Goal: Transaction & Acquisition: Book appointment/travel/reservation

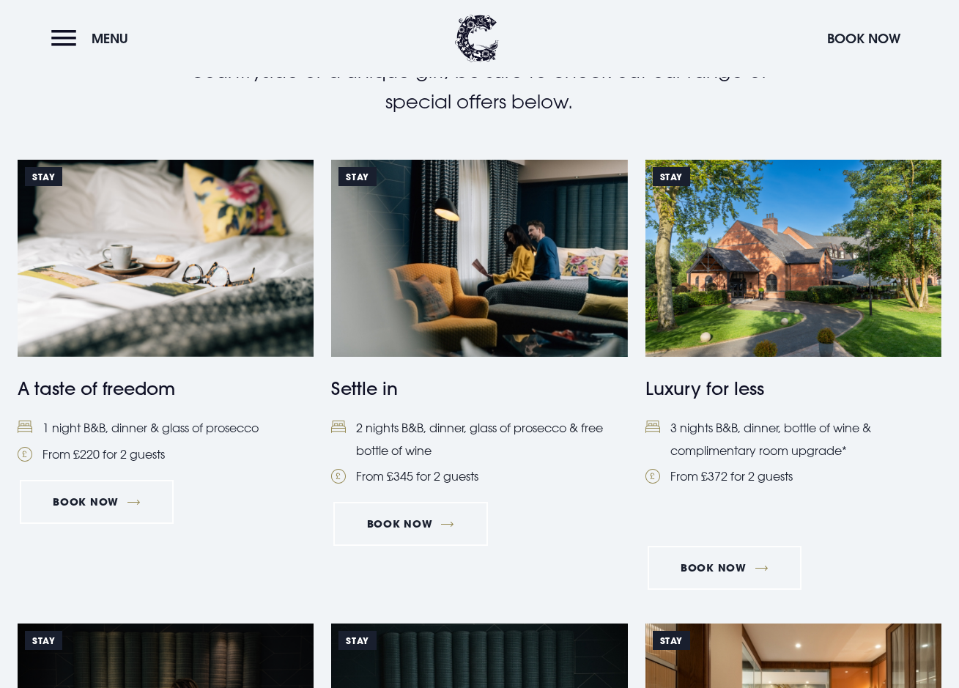
scroll to position [720, 0]
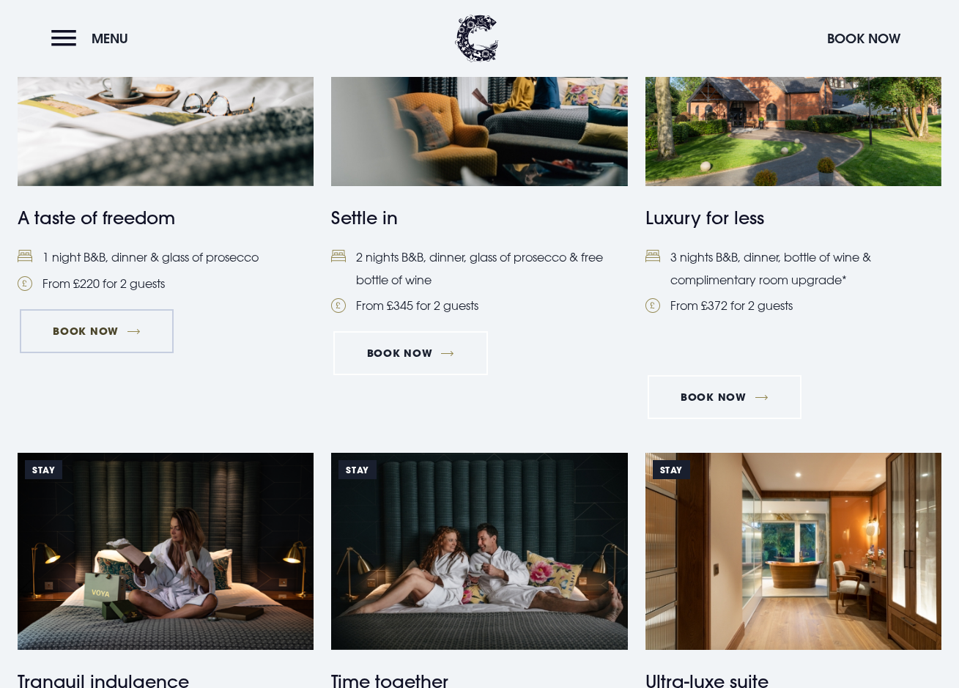
click at [84, 332] on link "Book Now" at bounding box center [97, 331] width 154 height 44
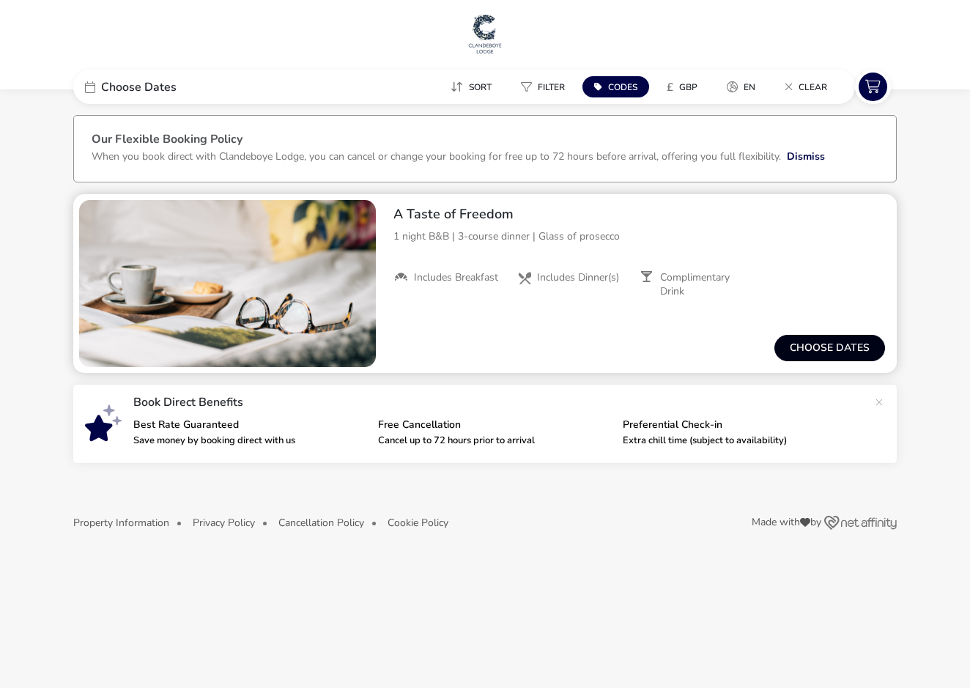
click at [808, 351] on button "Choose dates" at bounding box center [829, 348] width 111 height 26
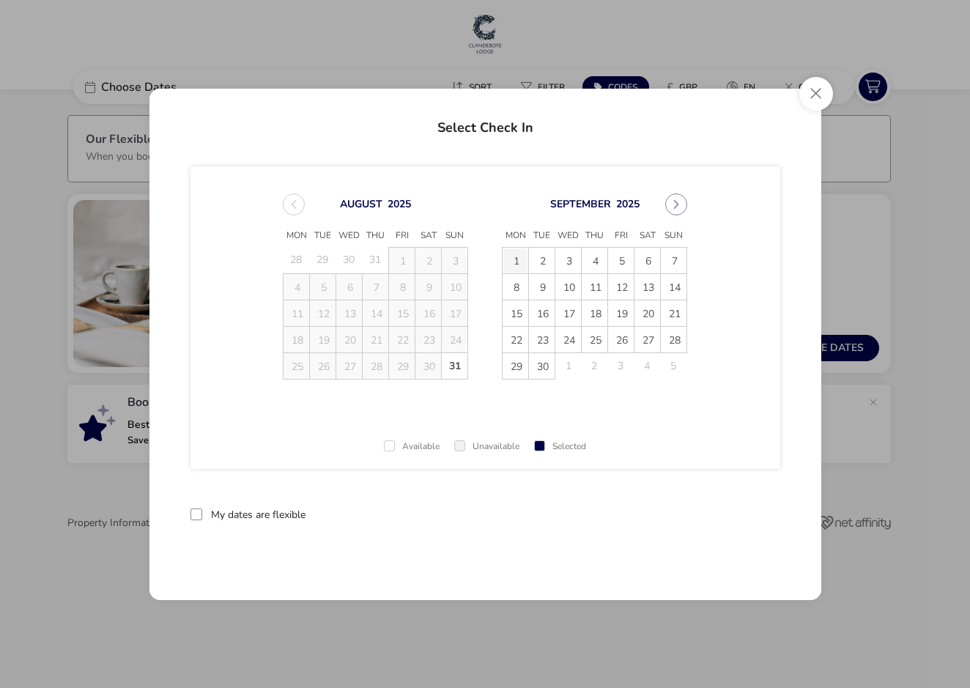
click at [515, 259] on span "1" at bounding box center [515, 261] width 26 height 26
click at [535, 258] on span "2" at bounding box center [542, 261] width 26 height 26
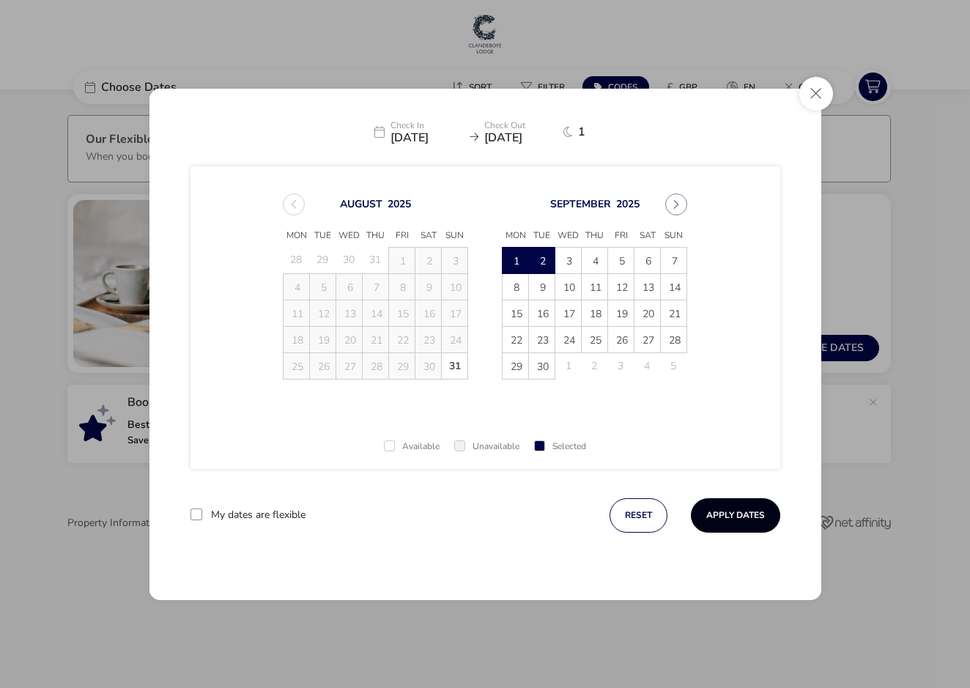
click at [727, 519] on button "Apply Dates" at bounding box center [735, 515] width 89 height 34
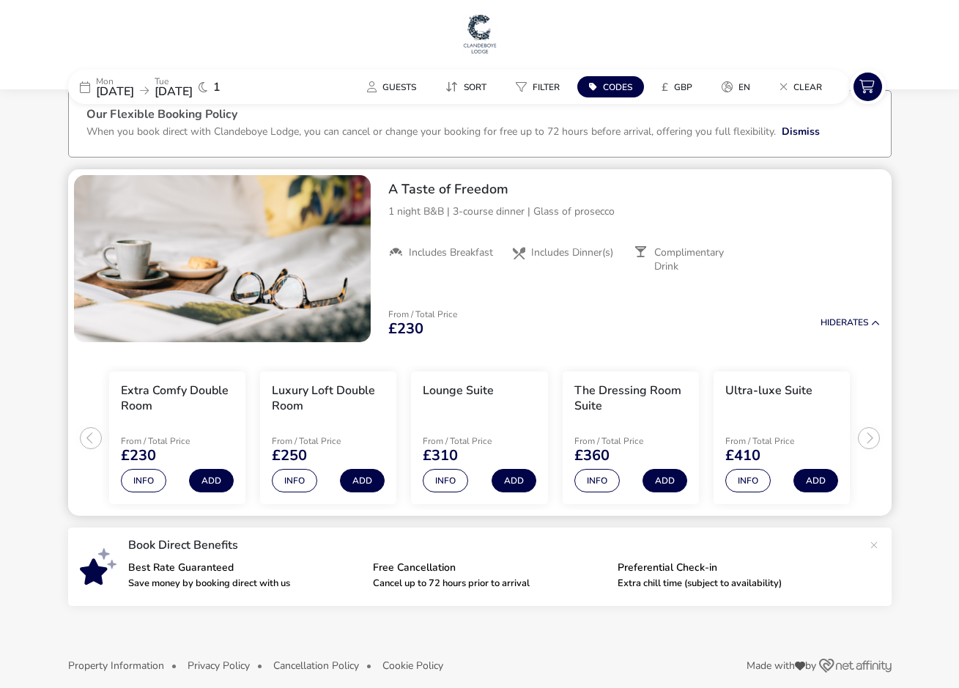
scroll to position [41, 0]
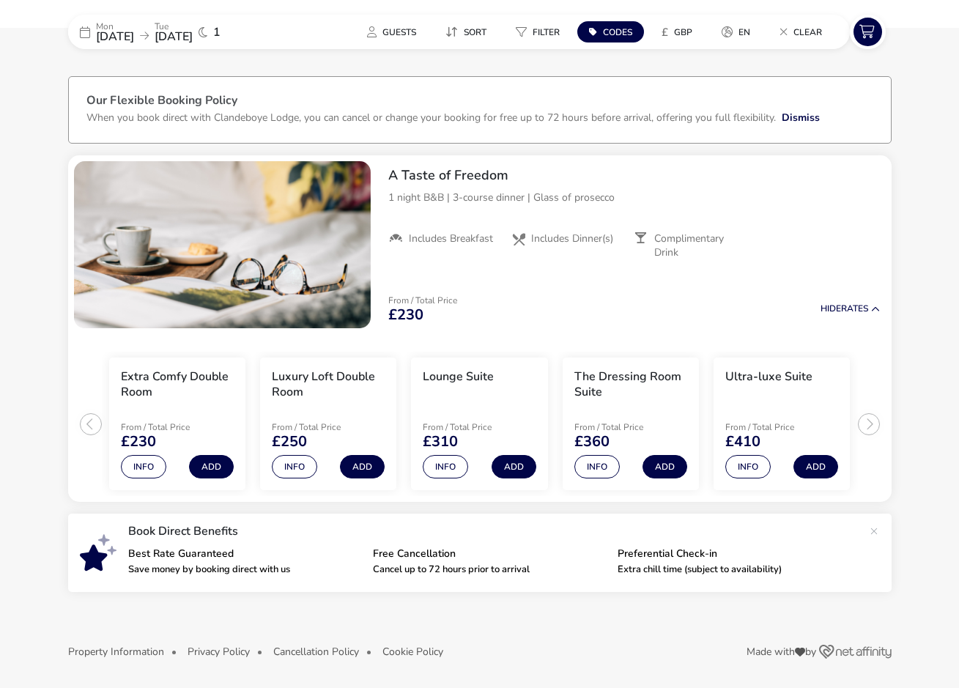
click at [149, 33] on icon at bounding box center [144, 36] width 9 height 10
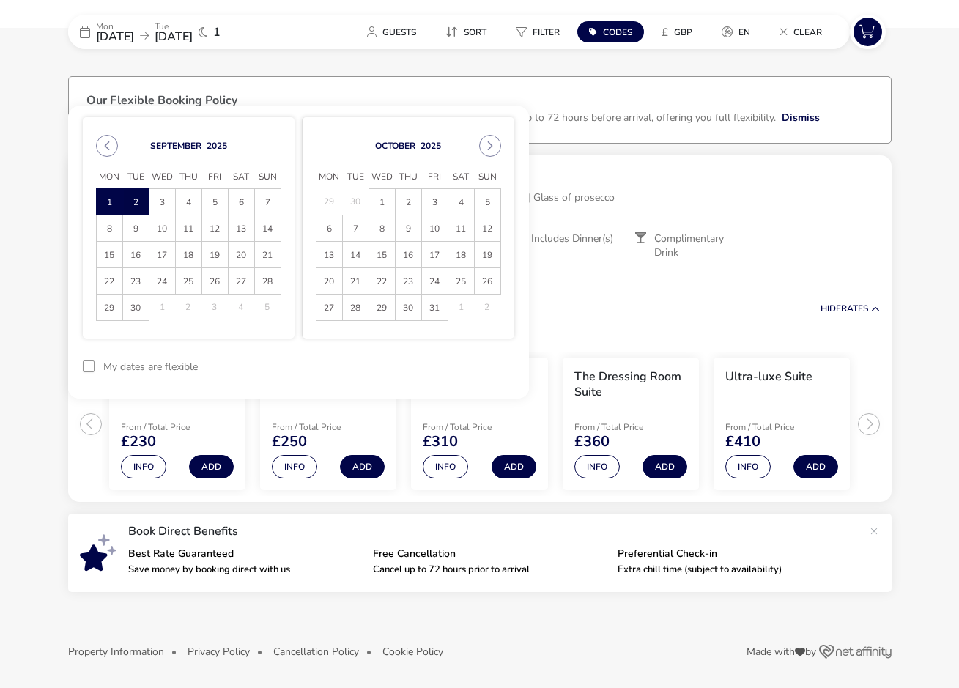
click at [135, 204] on span "2" at bounding box center [136, 202] width 26 height 26
click at [156, 201] on span "3" at bounding box center [162, 202] width 26 height 26
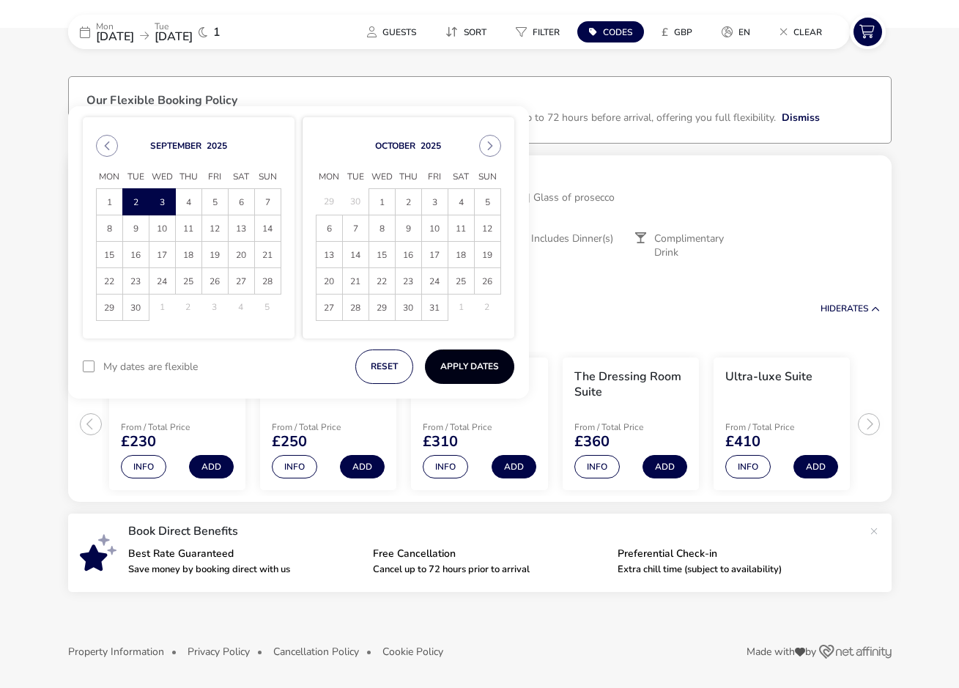
click at [464, 374] on button "Apply Dates" at bounding box center [469, 366] width 89 height 34
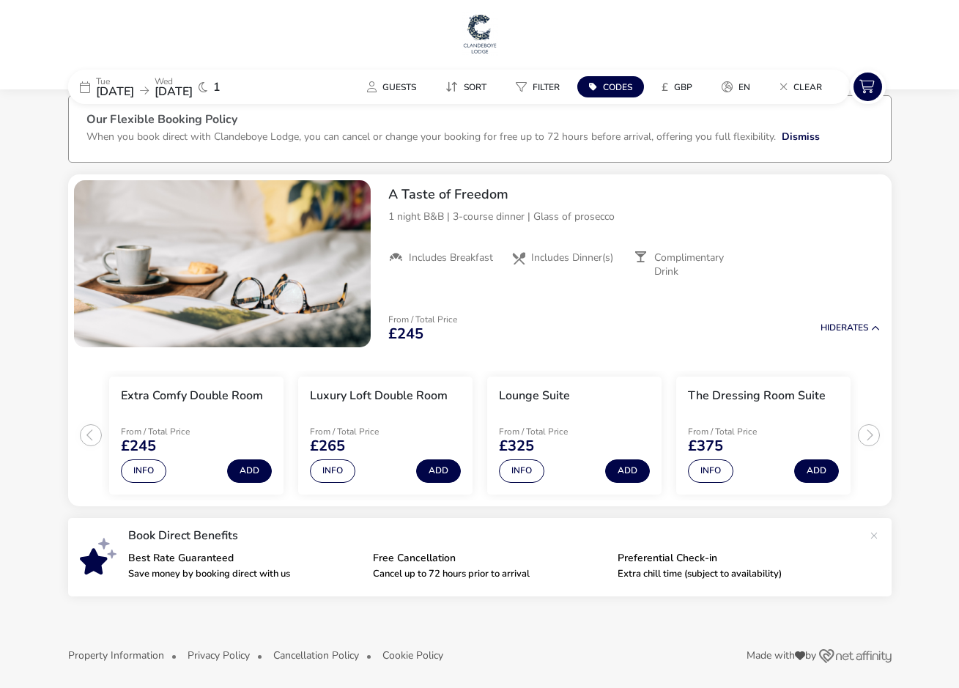
scroll to position [26, 0]
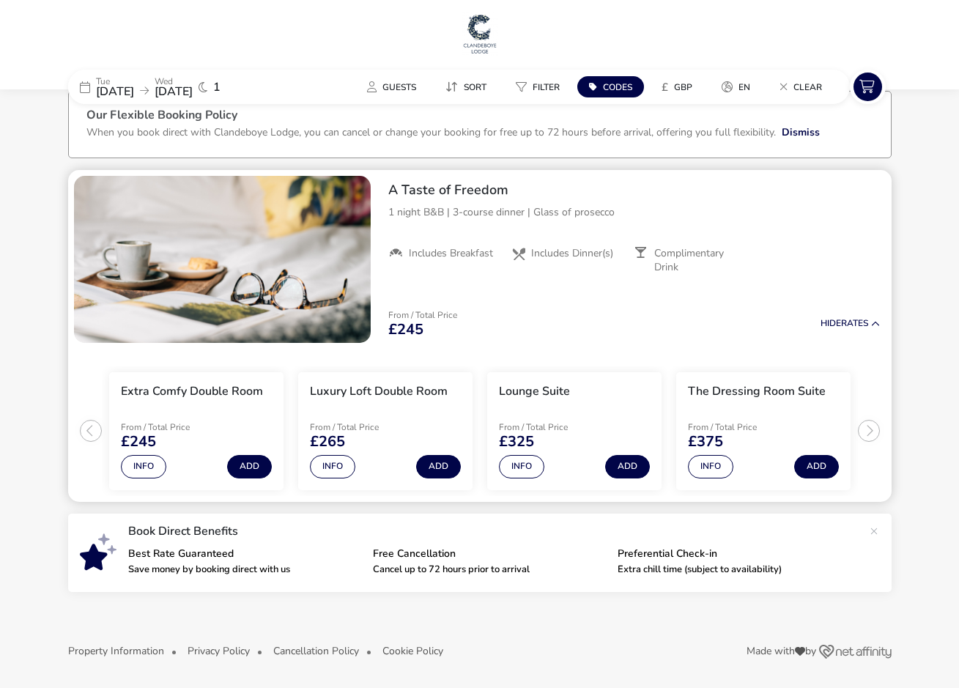
click at [220, 304] on img "1 / 1" at bounding box center [222, 259] width 297 height 167
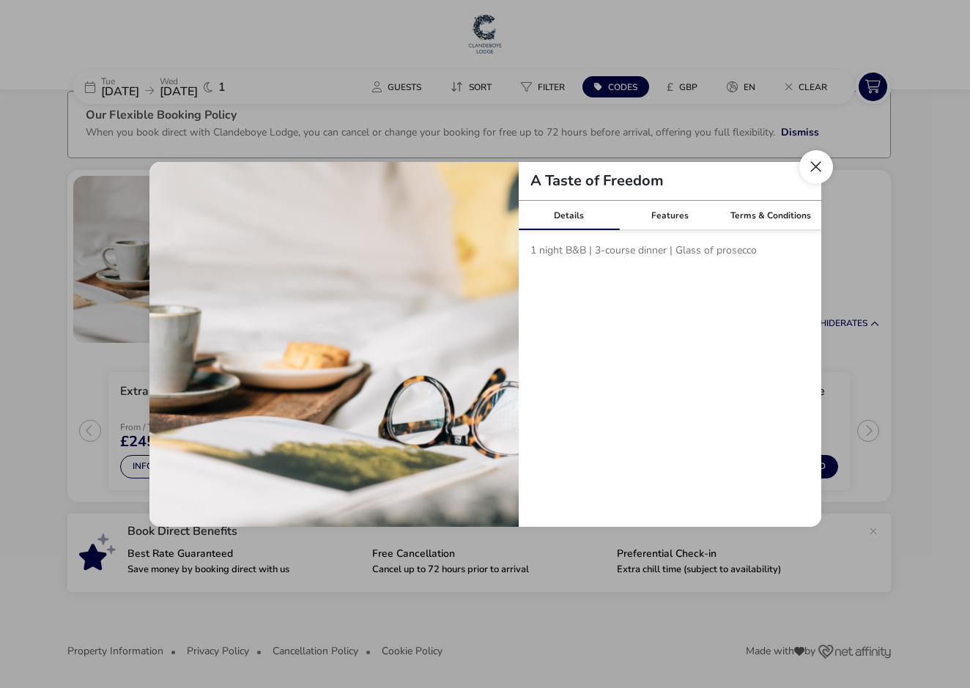
click at [810, 166] on button "Close modal" at bounding box center [816, 167] width 34 height 34
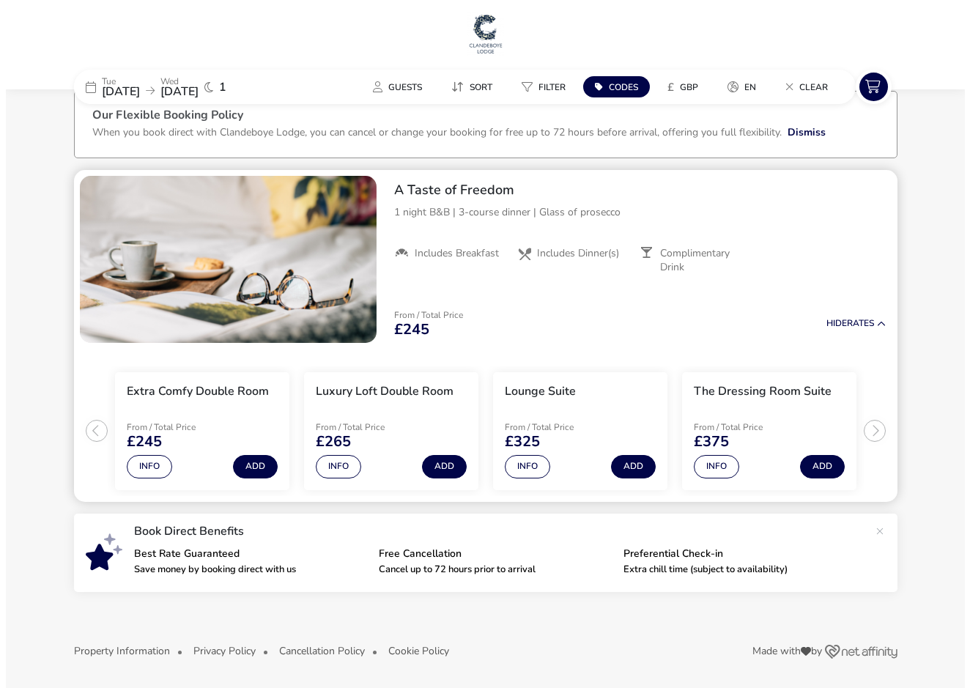
scroll to position [0, 0]
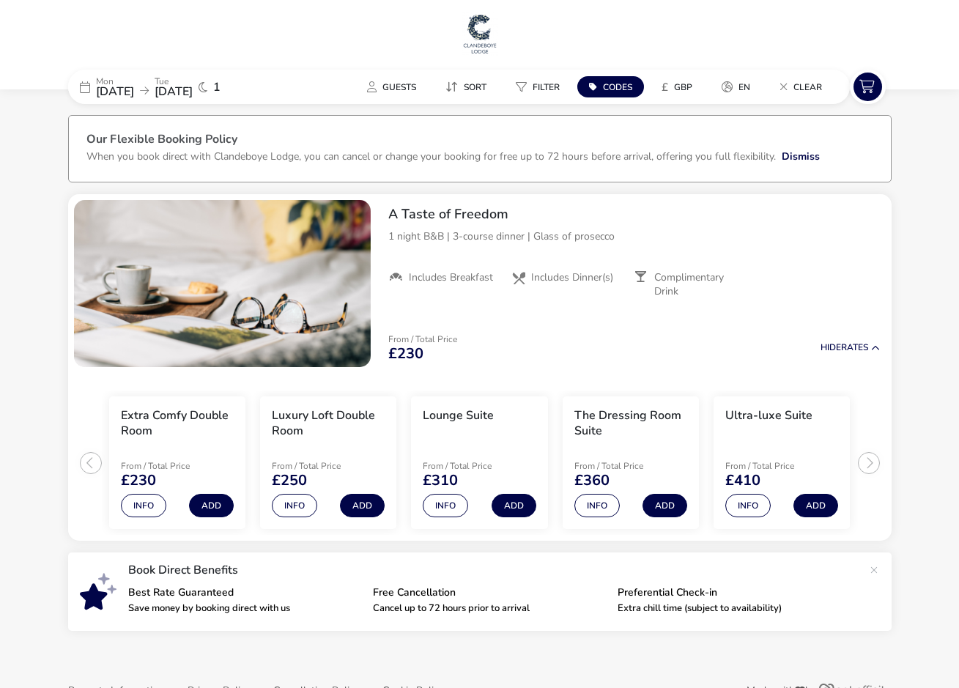
click at [149, 92] on icon at bounding box center [144, 91] width 9 height 10
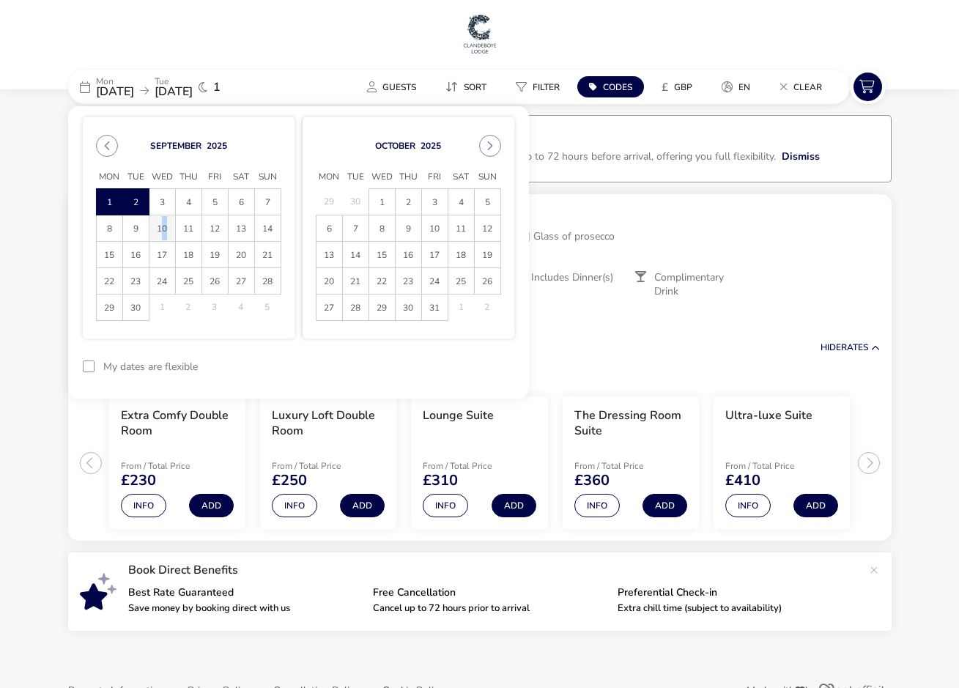
click at [159, 226] on span "10" at bounding box center [162, 228] width 26 height 26
click at [183, 226] on span "11" at bounding box center [189, 228] width 26 height 26
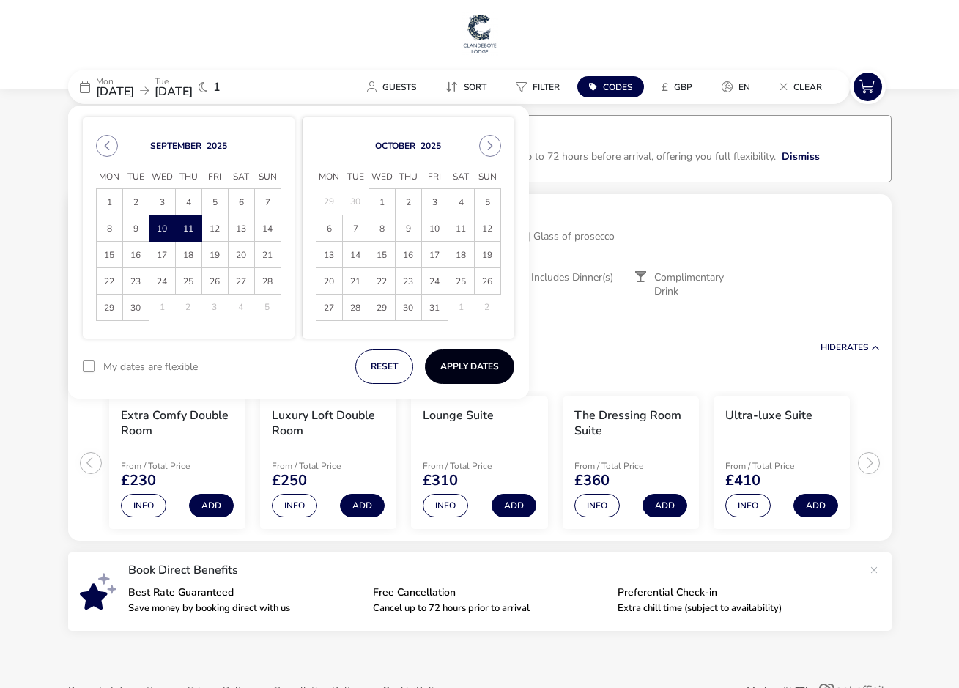
click at [458, 363] on button "Apply Dates" at bounding box center [469, 366] width 89 height 34
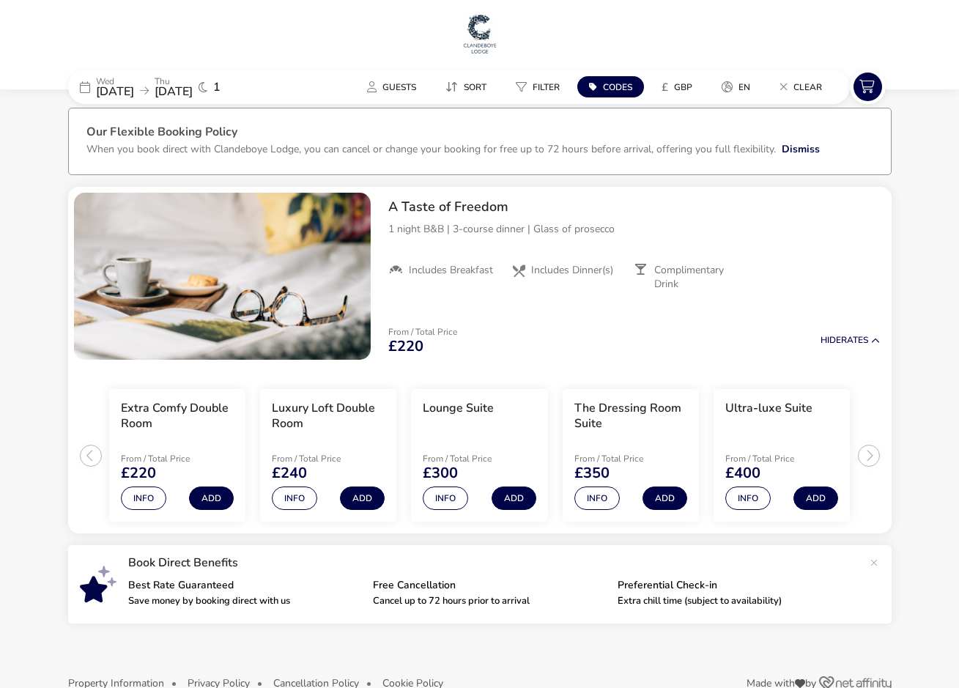
scroll to position [41, 0]
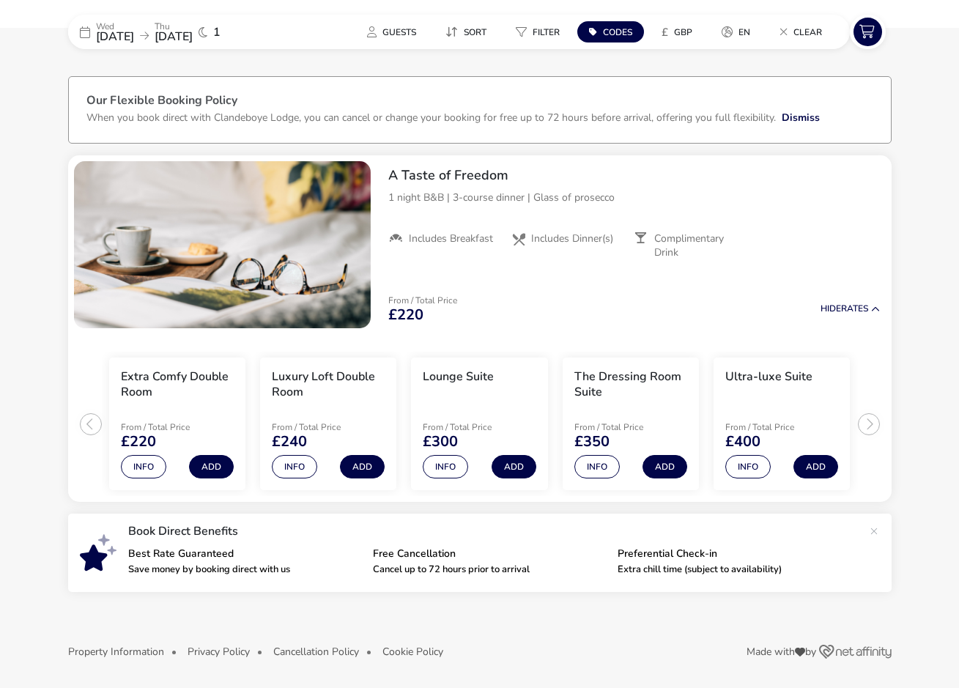
click at [149, 33] on icon at bounding box center [144, 36] width 9 height 10
click at [212, 466] on button "Add" at bounding box center [211, 466] width 45 height 23
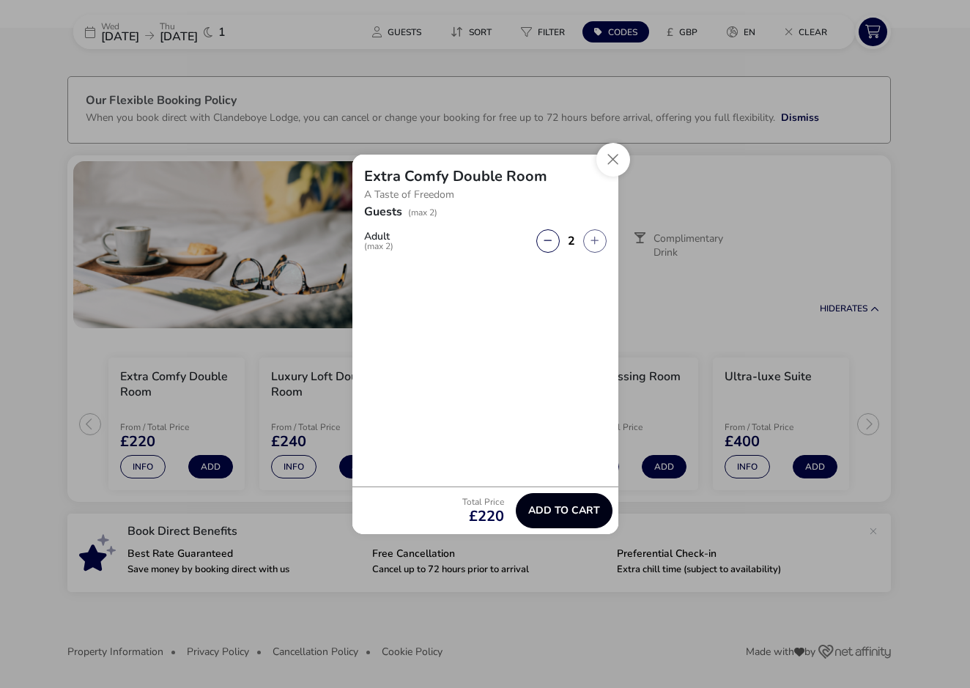
click at [575, 511] on span "Add to cart" at bounding box center [564, 510] width 72 height 11
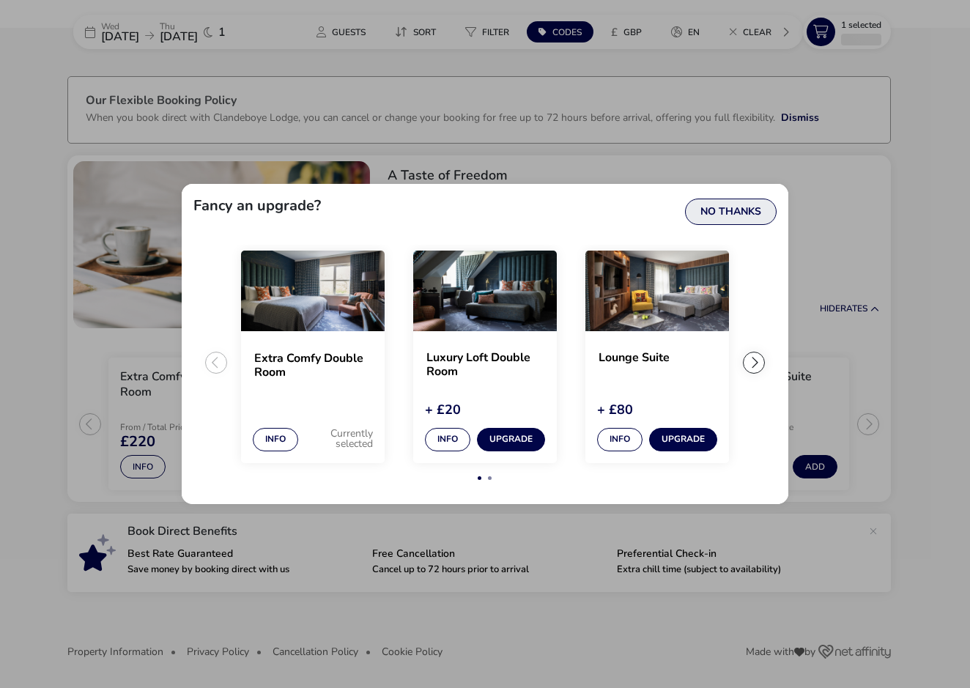
click at [724, 203] on button "No Thanks" at bounding box center [731, 211] width 92 height 26
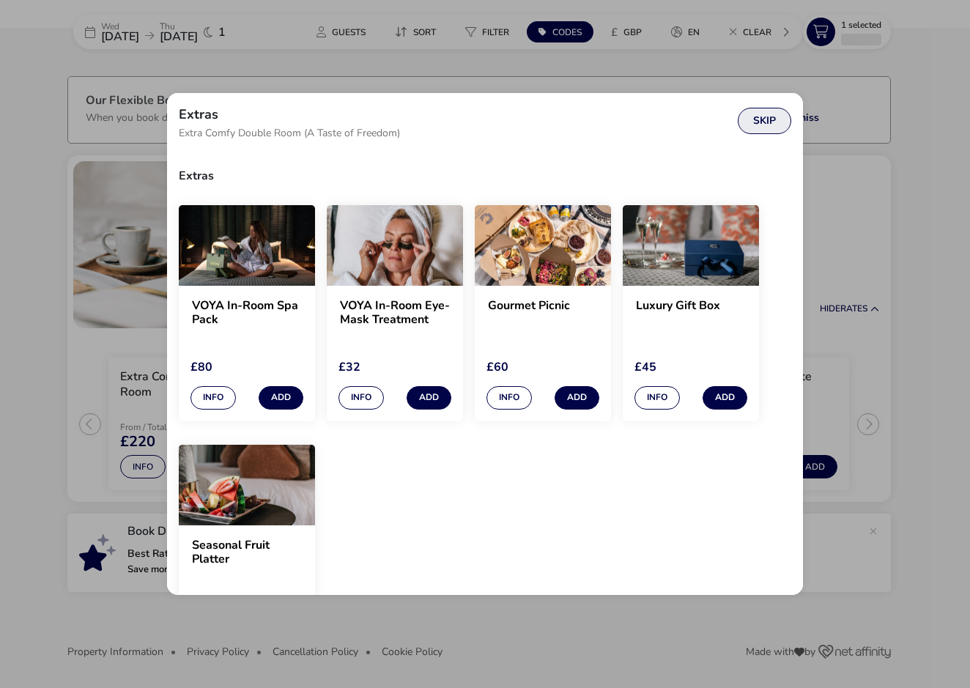
click at [762, 127] on button "Skip" at bounding box center [763, 121] width 53 height 26
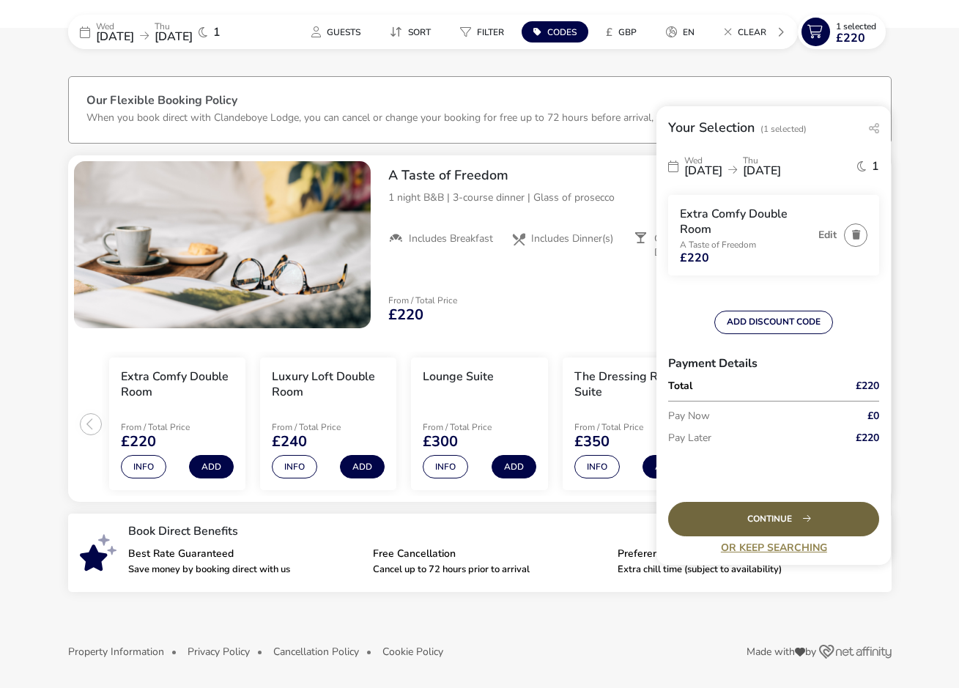
click at [782, 519] on div "Continue" at bounding box center [773, 519] width 211 height 34
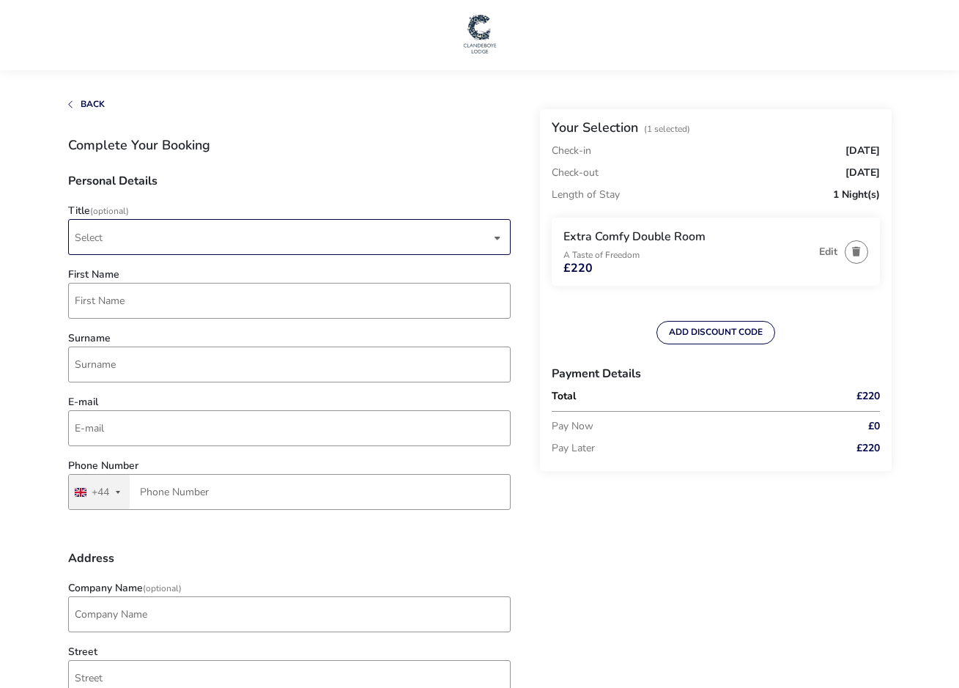
click at [130, 240] on span "Select" at bounding box center [283, 237] width 416 height 34
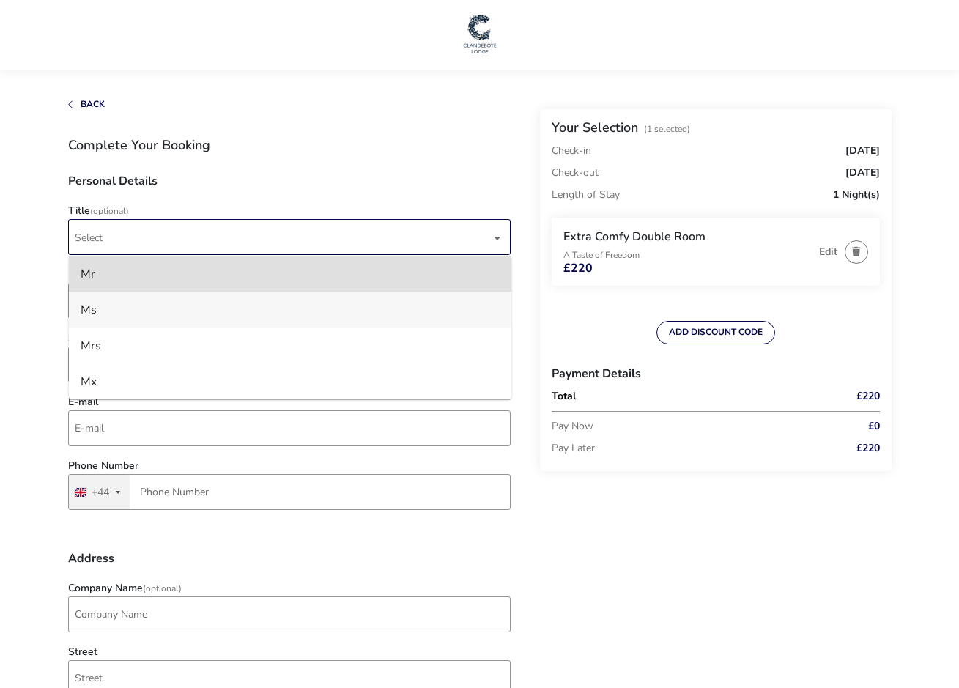
click at [98, 315] on li "Ms" at bounding box center [290, 309] width 442 height 36
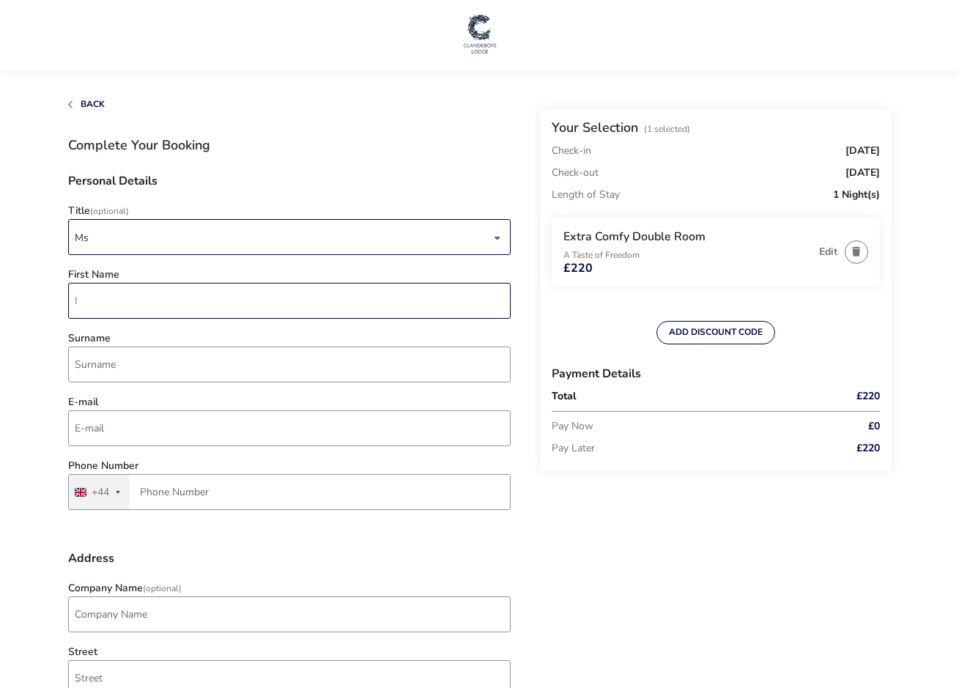
type input "Ivy"
type input "Chalmers"
type input "28 2827 3269"
type input "[STREET_ADDRESS]"
type input "Larne"
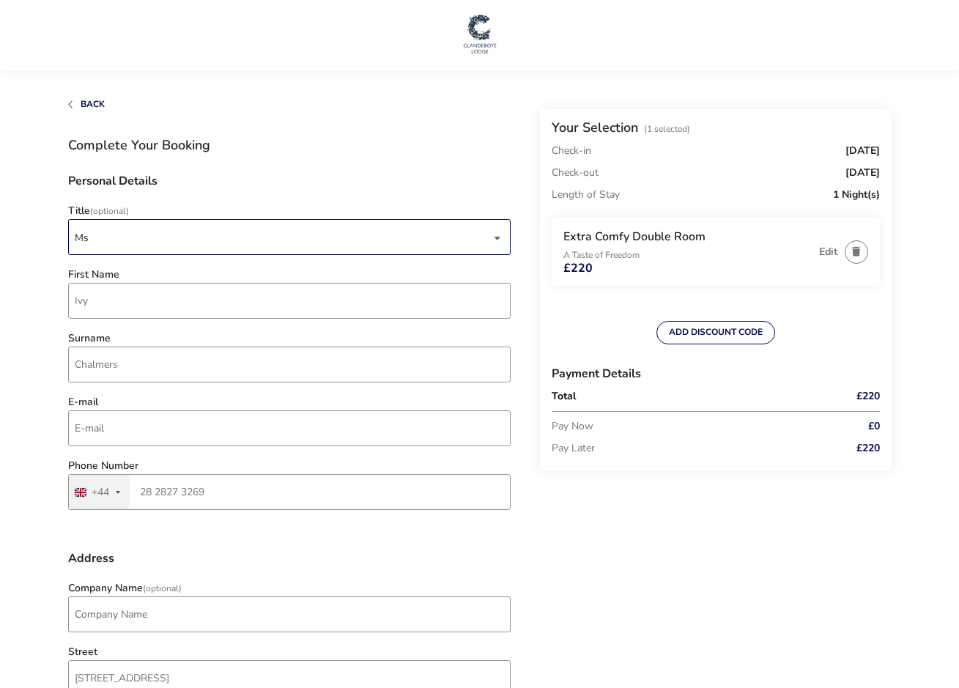
type input "BT40 1RQ"
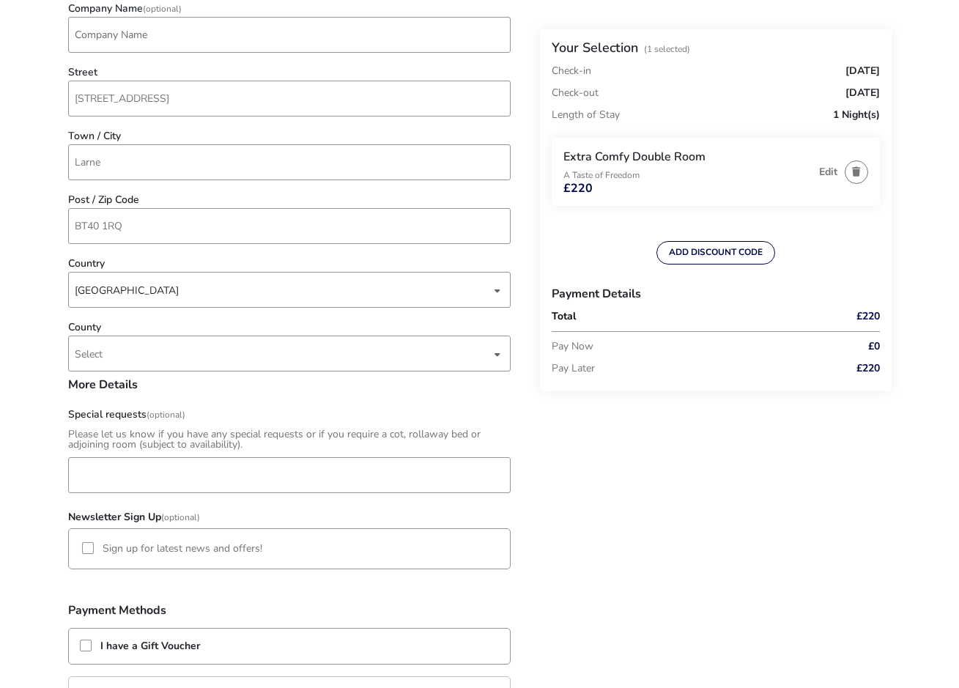
scroll to position [640, 0]
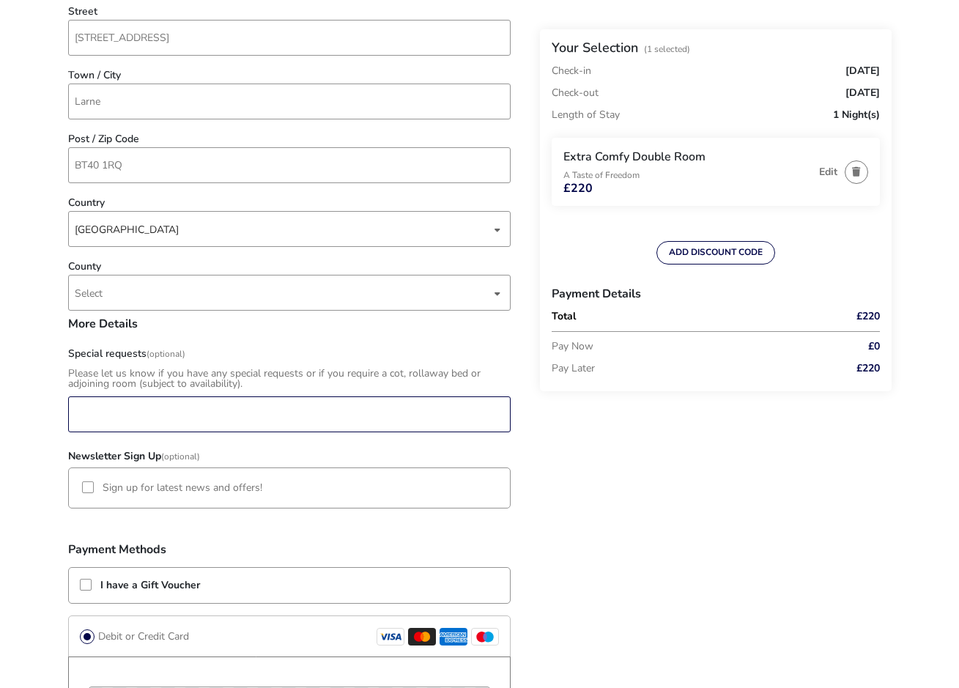
click at [114, 422] on input "Special requests (Optional)" at bounding box center [289, 414] width 442 height 36
type input "Hi"
click at [76, 426] on input "Hi" at bounding box center [289, 414] width 442 height 36
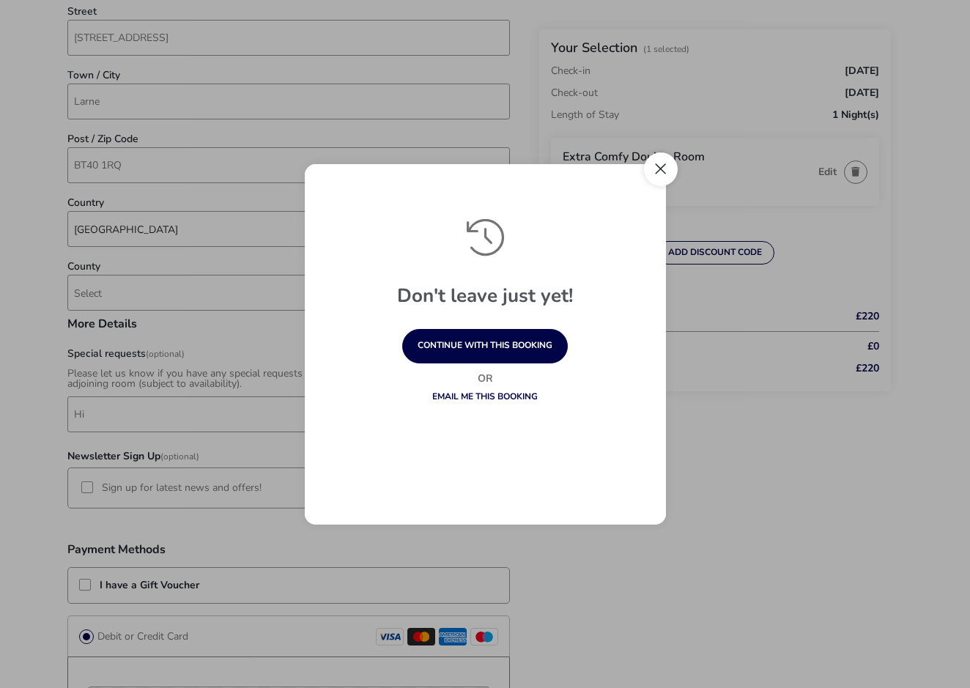
click at [658, 167] on button "Close" at bounding box center [661, 169] width 34 height 34
